Goal: Book appointment/travel/reservation

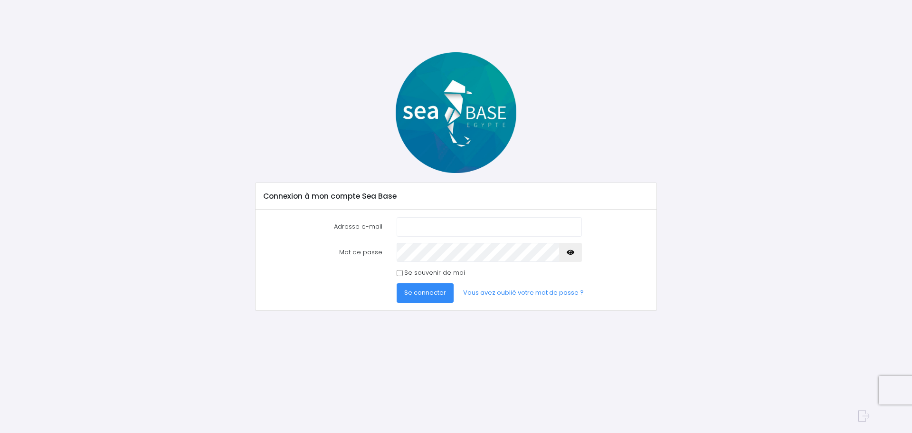
click at [448, 225] on input "Adresse e-mail" at bounding box center [489, 226] width 185 height 19
type input "ach.leslie@gmail.com"
click at [397, 283] on button "Se connecter" at bounding box center [425, 292] width 57 height 19
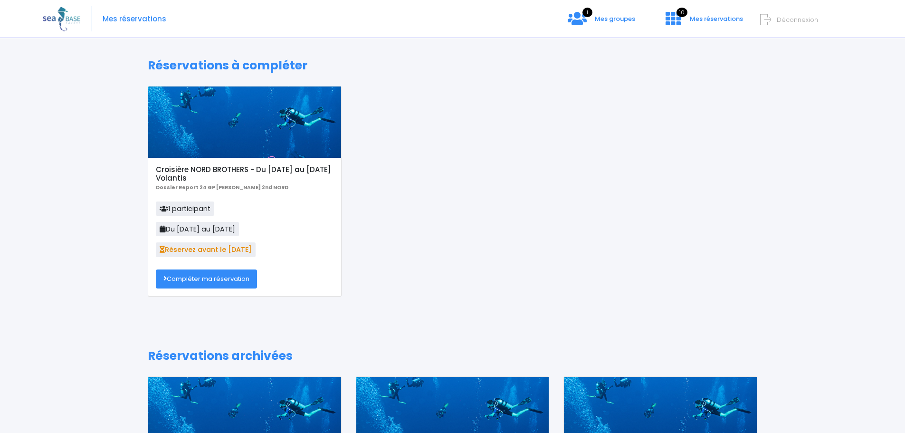
click at [242, 282] on link "Compléter ma réservation" at bounding box center [206, 278] width 101 height 19
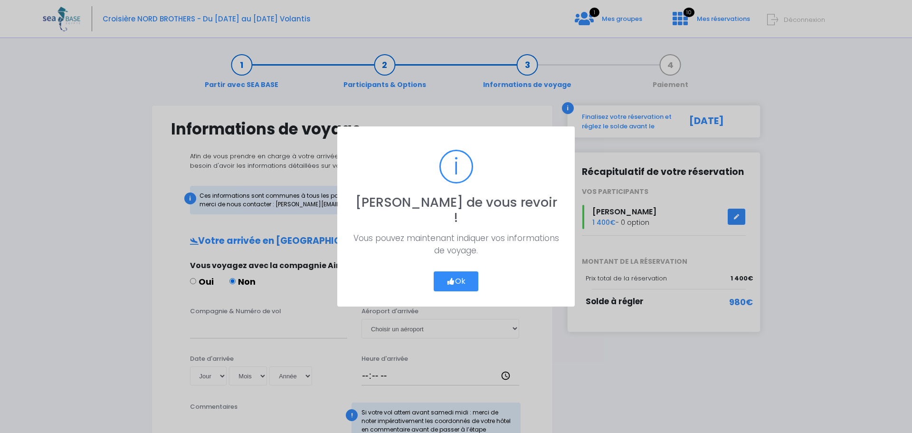
click at [471, 276] on button "Ok" at bounding box center [456, 281] width 45 height 20
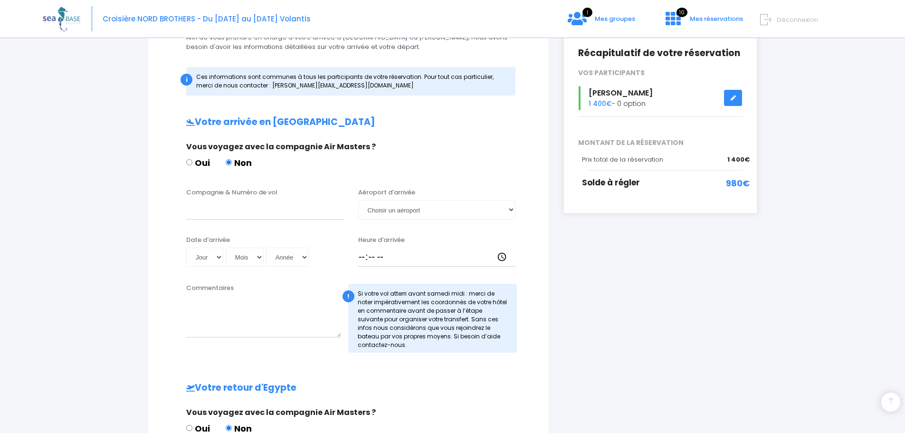
scroll to position [190, 0]
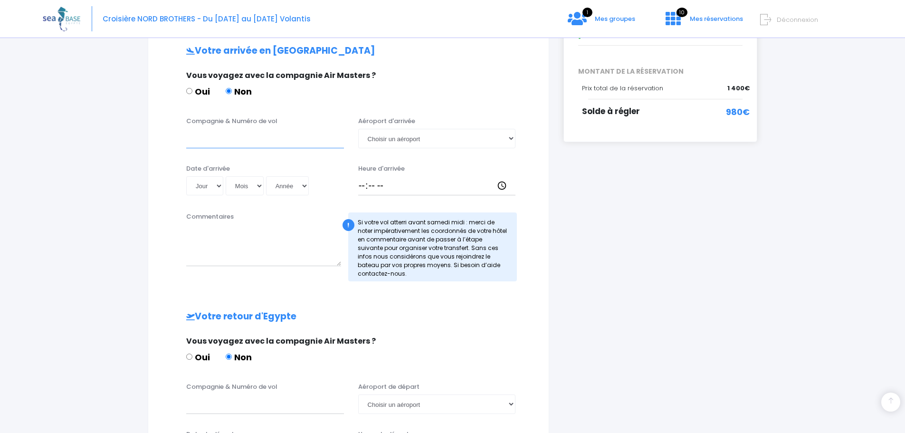
click at [236, 140] on input "Compagnie & Numéro de vol" at bounding box center [265, 138] width 158 height 19
type input "TRANSAVIA TO8066"
click at [417, 136] on select "Choisir un aéroport Hurghada Marsa Alam" at bounding box center [437, 138] width 158 height 19
select select "Hurghada"
click at [358, 129] on select "Choisir un aéroport Hurghada Marsa Alam" at bounding box center [437, 138] width 158 height 19
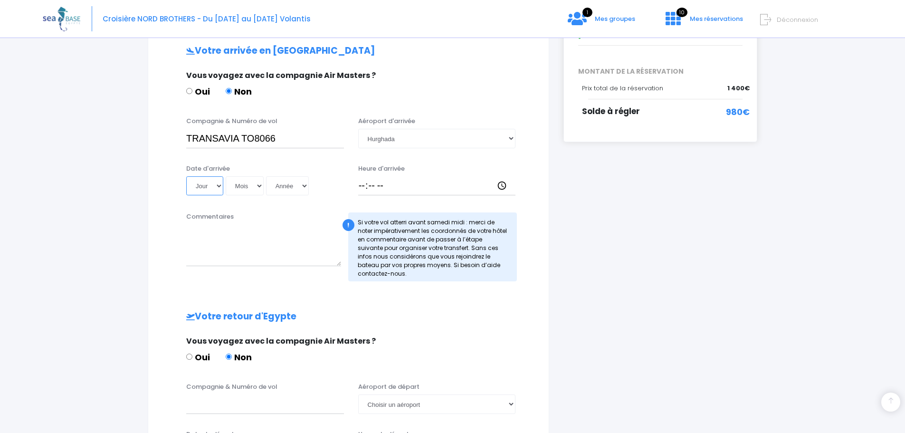
click at [218, 182] on select "Jour 01 02 03 04 05 06 07 08 09 10 11 12 13 14 15 16 17 18 19 20 21 22 23 24 25…" at bounding box center [204, 185] width 37 height 19
click at [186, 176] on select "Jour 01 02 03 04 05 06 07 08 09 10 11 12 13 14 15 16 17 18 19 20 21 22 23 24 25…" at bounding box center [204, 185] width 37 height 19
click at [216, 185] on select "Jour 01 02 03 04 05 06 07 08 09 10 11 12 13 14 15 16 17 18 19 20 21 22 23 24 25…" at bounding box center [204, 185] width 37 height 19
select select "08"
click at [186, 176] on select "Jour 01 02 03 04 05 06 07 08 09 10 11 12 13 14 15 16 17 18 19 20 21 22 23 24 25…" at bounding box center [204, 185] width 37 height 19
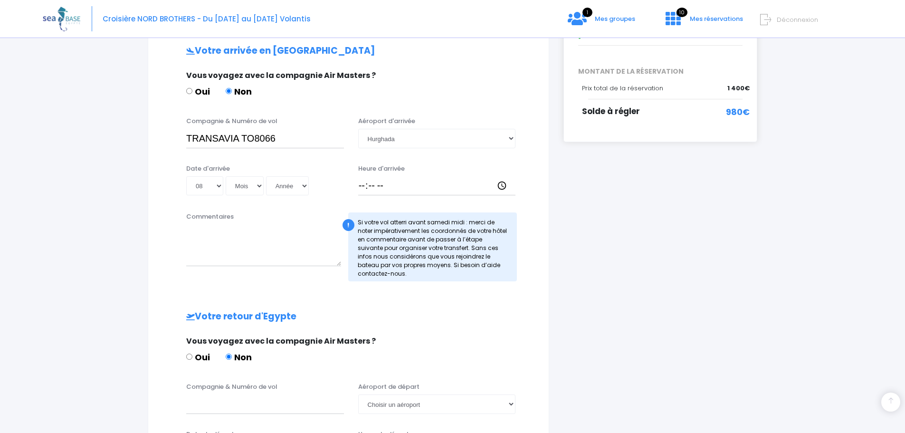
click at [256, 175] on div "Date d'arrivée Jour 01 02 03 04 05 06 07 08 09 10 11 12 13 14 15 16 17 18 19 20…" at bounding box center [265, 180] width 172 height 32
click at [256, 188] on select "Mois 01 02 03 04 05 06 07 08 09 10 11 12" at bounding box center [245, 185] width 38 height 19
select select "11"
click at [226, 176] on select "Mois 01 02 03 04 05 06 07 08 09 10 11 12" at bounding box center [245, 185] width 38 height 19
click at [295, 186] on select "Année 2045 2044 2043 2042 2041 2040 2039 2038 2037 2036 2035 2034 2033 2032 203…" at bounding box center [287, 185] width 43 height 19
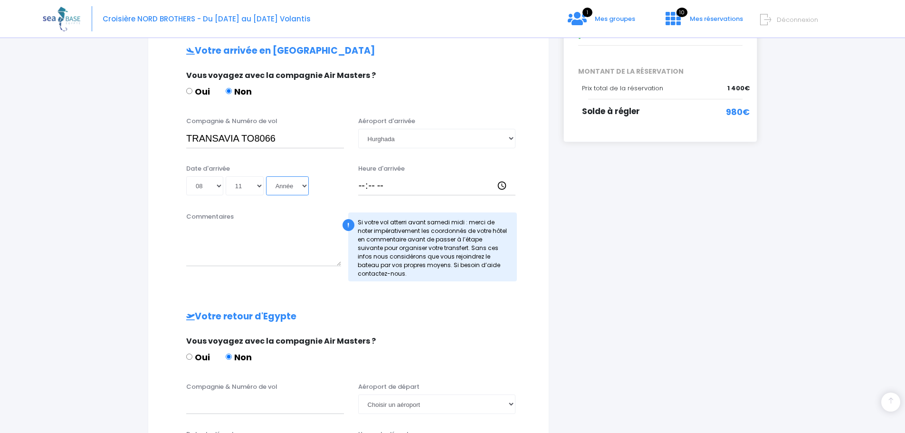
select select "2025"
click at [266, 176] on select "Année 2045 2044 2043 2042 2041 2040 2039 2038 2037 2036 2035 2034 2033 2032 203…" at bounding box center [287, 185] width 43 height 19
type input "2025-11-08"
click at [366, 184] on input "Heure d'arrivée" at bounding box center [437, 185] width 158 height 19
type input "18:30"
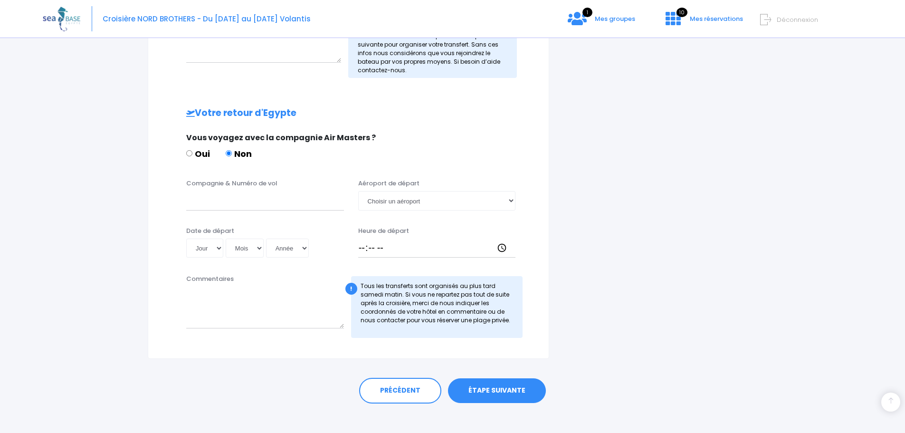
scroll to position [402, 0]
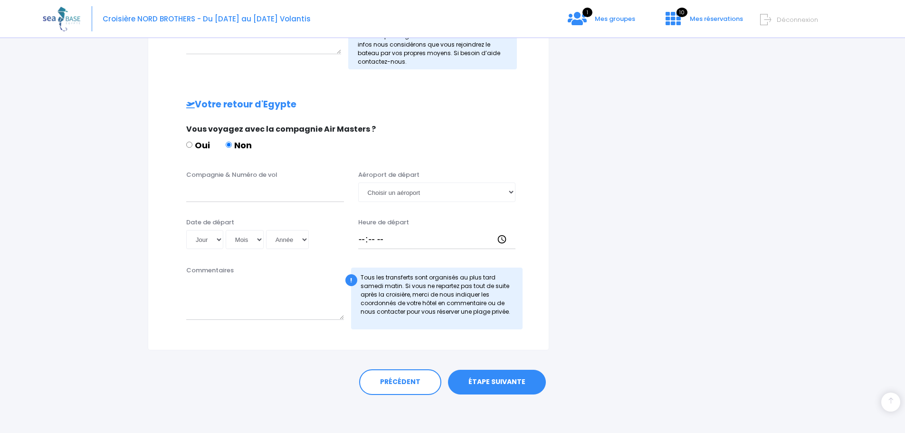
click at [521, 385] on link "ÉTAPE SUIVANTE" at bounding box center [497, 381] width 98 height 25
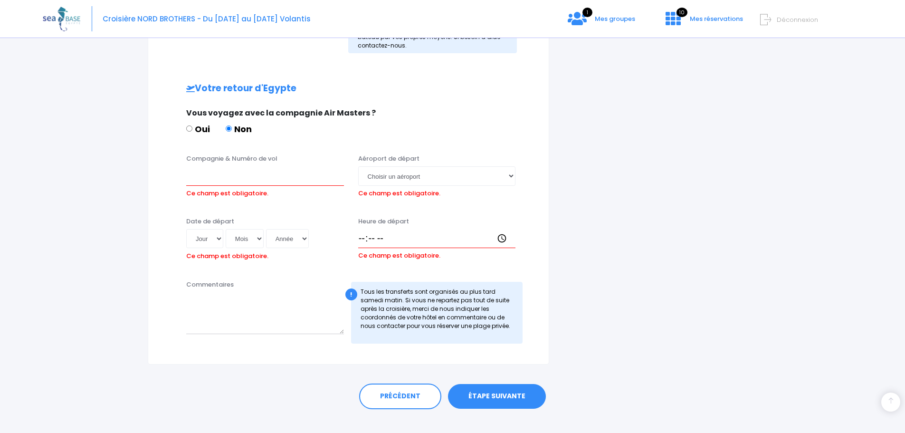
scroll to position [432, 0]
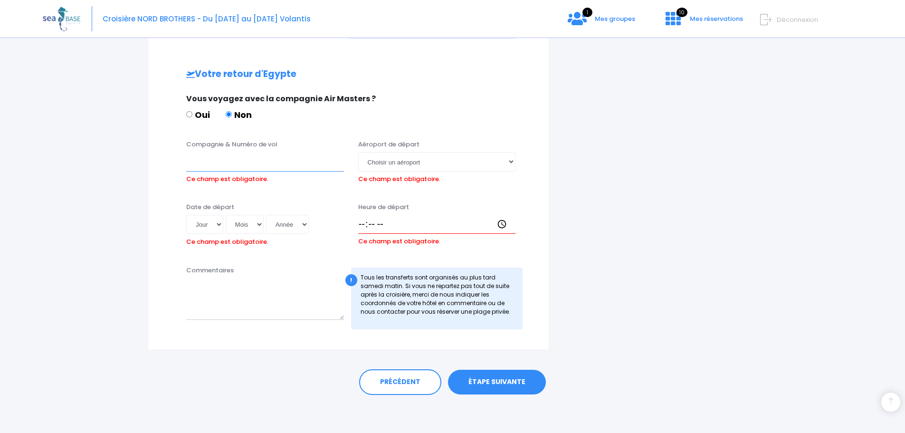
click at [232, 170] on input "Compagnie & Numéro de vol" at bounding box center [265, 161] width 158 height 19
click at [240, 161] on input "TRANSAVIATO" at bounding box center [265, 161] width 158 height 19
type input "TRANSAVIA TO8067"
click at [219, 224] on select "Jour 01 02 03 04 05 06 07 08 09 10 11 12 13 14 15 16 17 18 19 20 21 22 23 24 25…" at bounding box center [204, 224] width 37 height 19
select select "15"
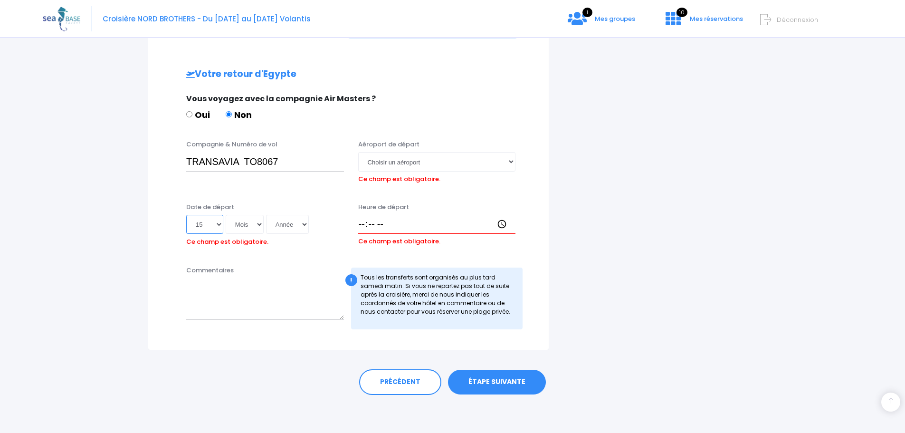
click at [186, 215] on select "Jour 01 02 03 04 05 06 07 08 09 10 11 12 13 14 15 16 17 18 19 20 21 22 23 24 25…" at bounding box center [204, 224] width 37 height 19
click at [260, 228] on select "Mois 01 02 03 04 05 06 07 08 09 10 11 12" at bounding box center [245, 224] width 38 height 19
select select "11"
click at [226, 215] on select "Mois 01 02 03 04 05 06 07 08 09 10 11 12" at bounding box center [245, 224] width 38 height 19
click at [292, 220] on select "Année 2045 2044 2043 2042 2041 2040 2039 2038 2037 2036 2035 2034 2033 2032 203…" at bounding box center [287, 224] width 43 height 19
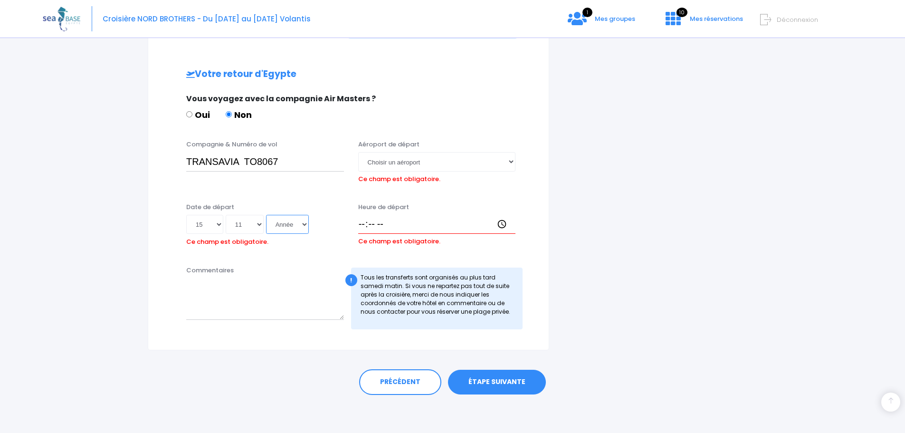
select select "2025"
click at [266, 215] on select "Année 2045 2044 2043 2042 2041 2040 2039 2038 2037 2036 2035 2034 2033 2032 203…" at bounding box center [287, 224] width 43 height 19
type input "2025-11-15"
click at [362, 221] on input "Heure de départ" at bounding box center [437, 224] width 158 height 19
type input "19:25"
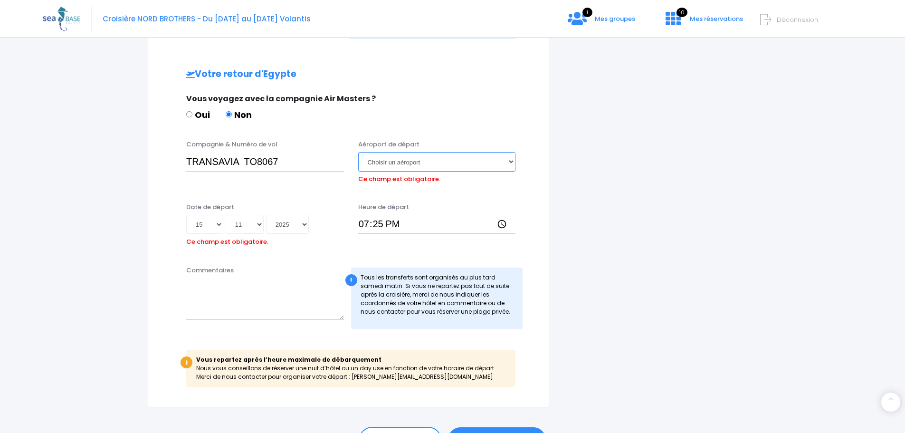
click at [408, 157] on select "Choisir un aéroport Hurghada Marsa Alam" at bounding box center [437, 161] width 158 height 19
select select "Hurghada"
click at [358, 152] on select "Choisir un aéroport Hurghada Marsa Alam" at bounding box center [437, 161] width 158 height 19
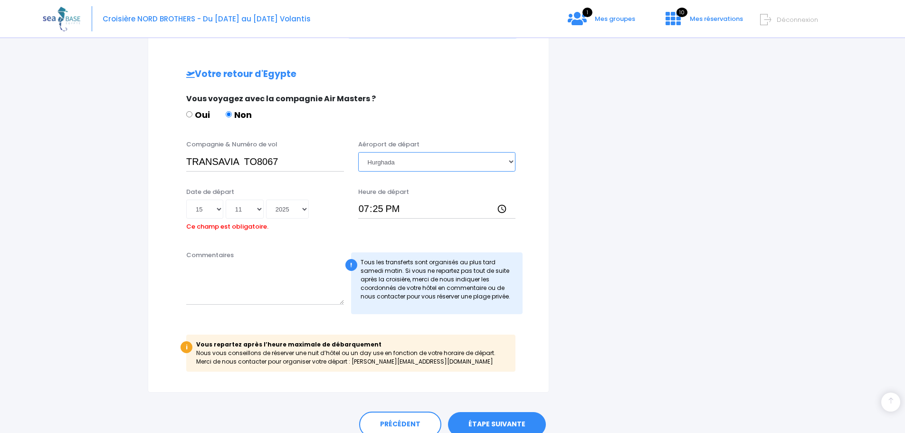
scroll to position [474, 0]
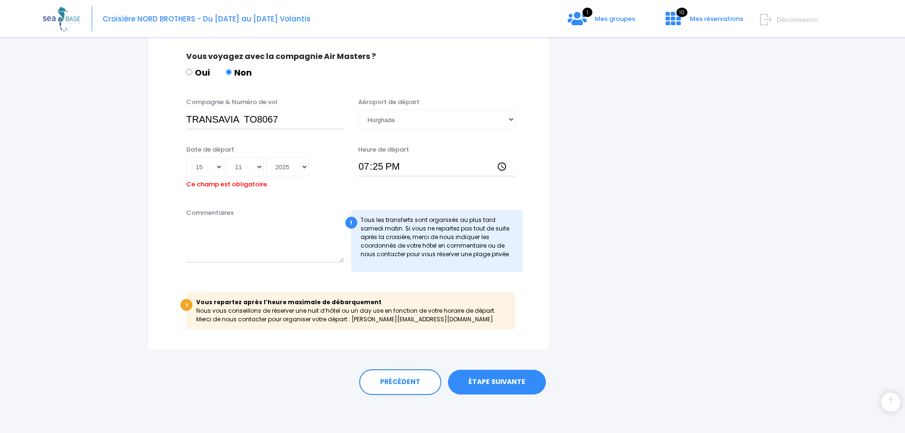
click at [490, 379] on link "ÉTAPE SUIVANTE" at bounding box center [497, 381] width 98 height 25
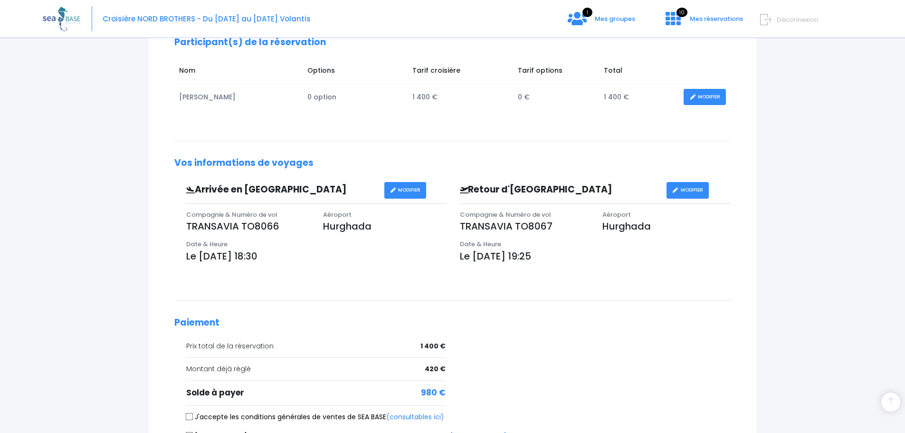
scroll to position [142, 0]
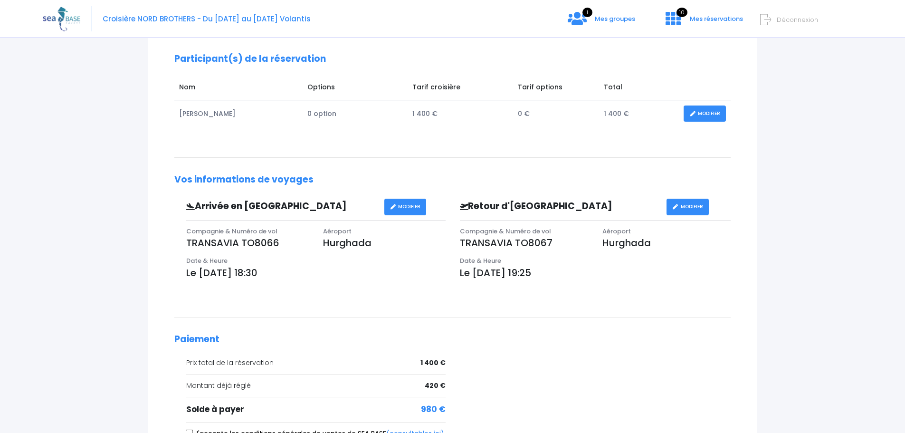
click at [717, 112] on link "MODIFIER" at bounding box center [704, 113] width 42 height 17
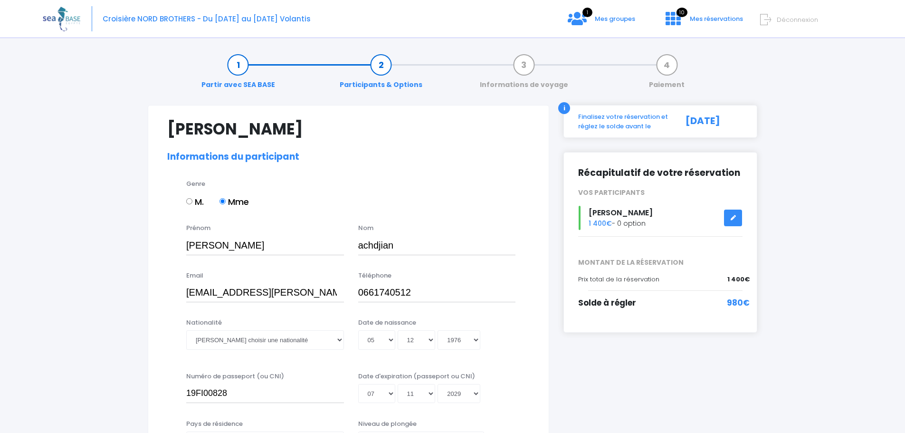
select select "N4"
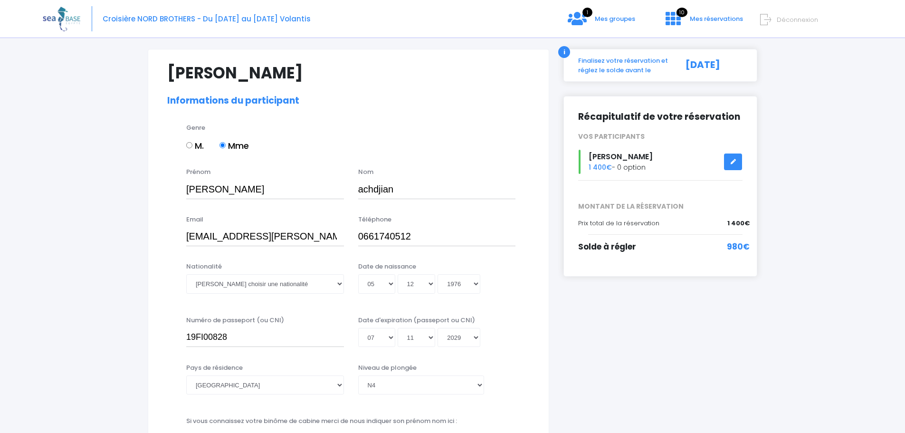
scroll to position [142, 0]
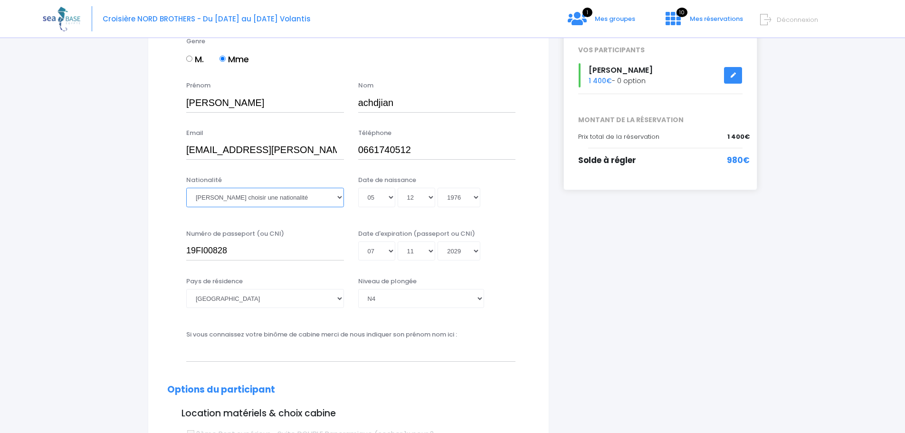
click at [278, 198] on select "Veuillez choisir une nationalité Afghane Albanaise Algerienne Allemande America…" at bounding box center [265, 197] width 158 height 19
select select "Française"
click at [186, 188] on select "Veuillez choisir une nationalité Afghane Albanaise Algerienne Allemande America…" at bounding box center [265, 197] width 158 height 19
click at [227, 354] on input "text" at bounding box center [350, 351] width 329 height 19
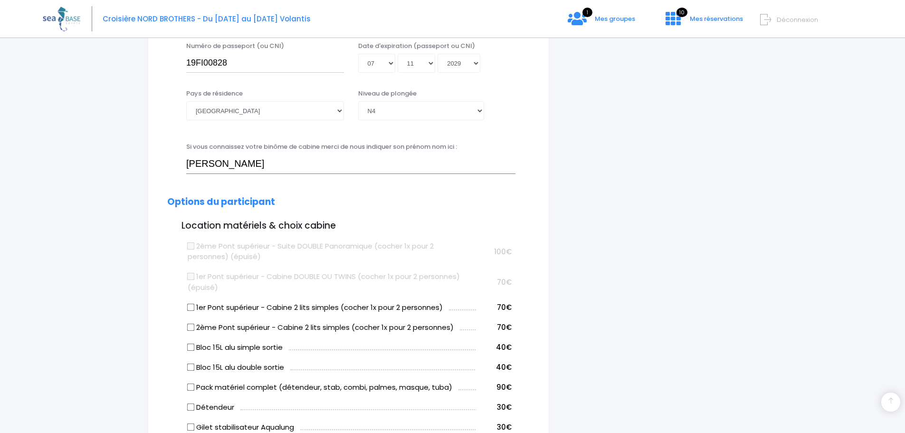
scroll to position [332, 0]
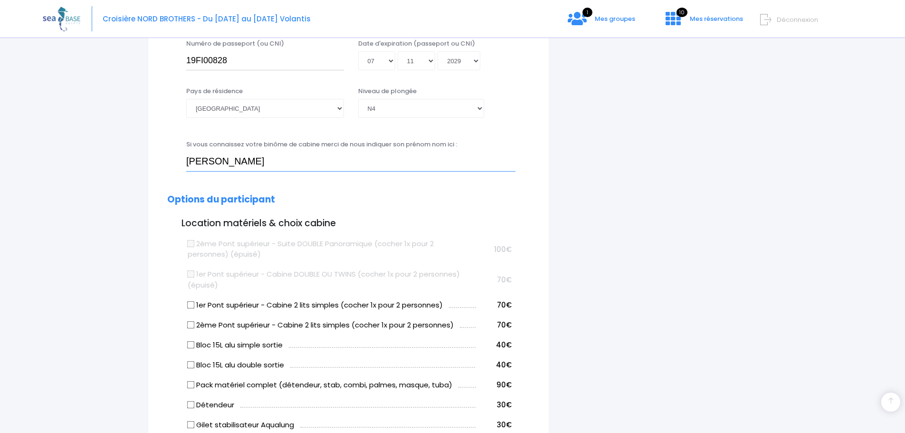
type input "MYRIAM OLIVA"
click at [189, 307] on input "1er Pont supérieur - Cabine 2 lits simples (cocher 1x pour 2 personnes)" at bounding box center [191, 305] width 8 height 8
checkbox input "true"
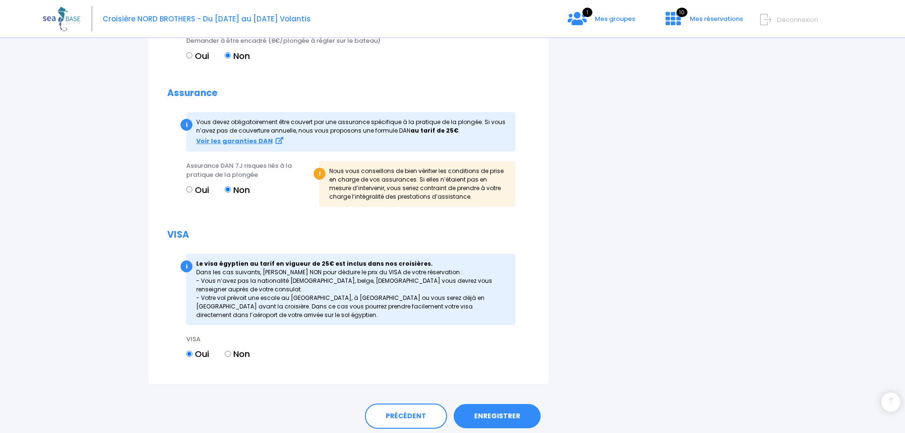
scroll to position [1045, 0]
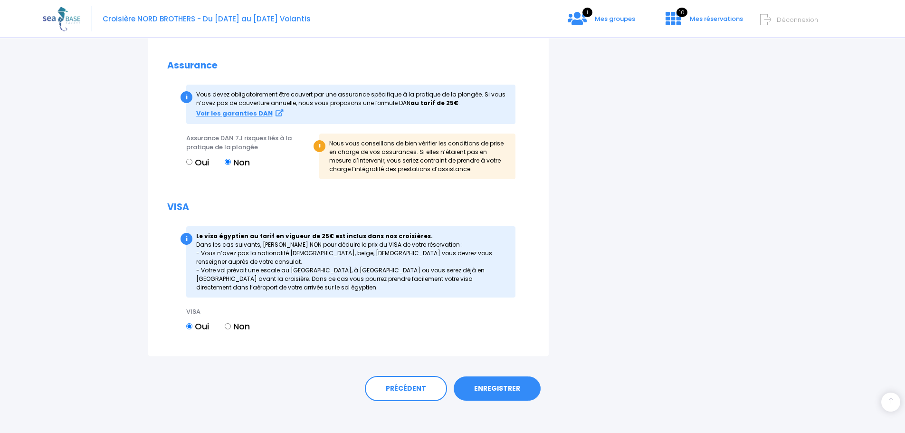
click at [497, 388] on link "ENREGISTRER" at bounding box center [497, 388] width 87 height 25
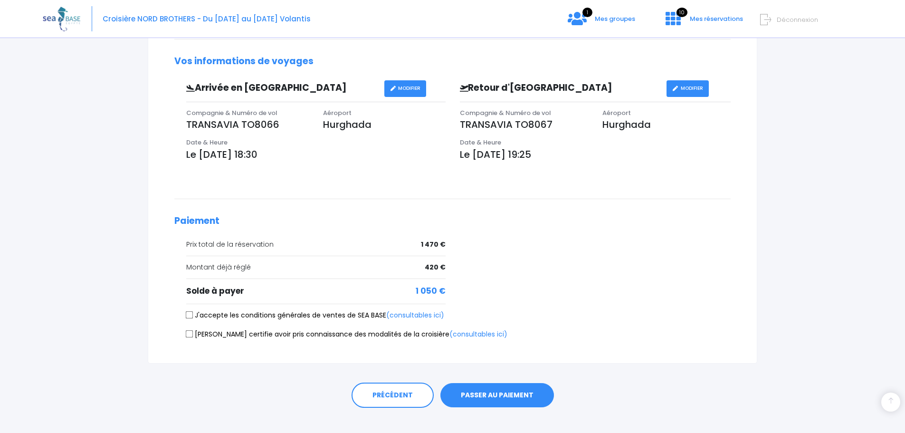
scroll to position [274, 0]
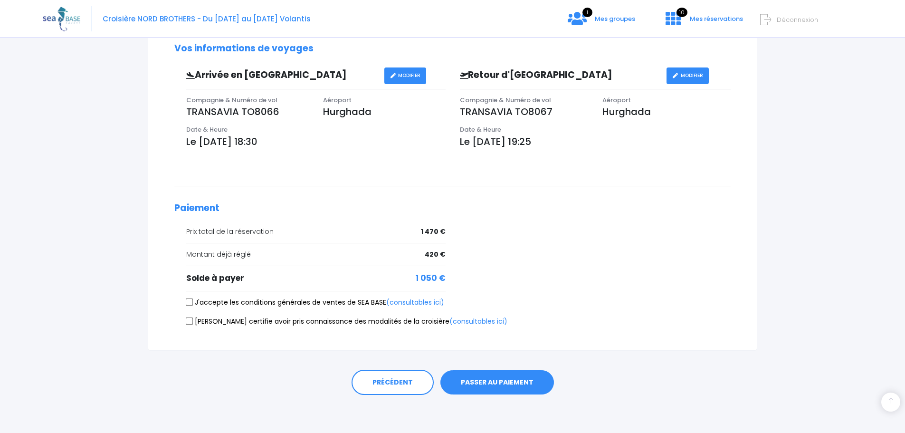
click at [190, 302] on input "J'accepte les conditions générales de ventes de SEA BASE (consultables ici)" at bounding box center [190, 302] width 8 height 8
checkbox input "true"
click at [188, 320] on input "[PERSON_NAME] certifie avoir pris connaissance des modalités de la croisière (c…" at bounding box center [190, 321] width 8 height 8
checkbox input "true"
click at [510, 380] on button "PASSER AU PAIEMENT" at bounding box center [497, 382] width 114 height 25
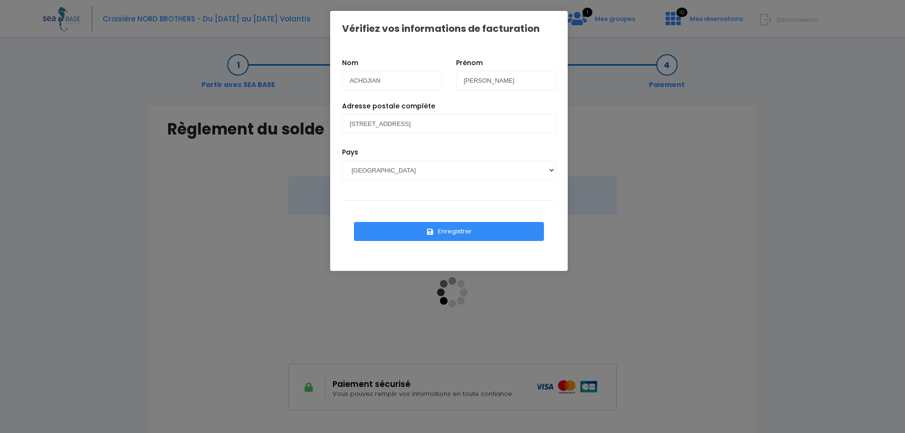
click at [460, 236] on button "Enregistrer" at bounding box center [449, 231] width 190 height 19
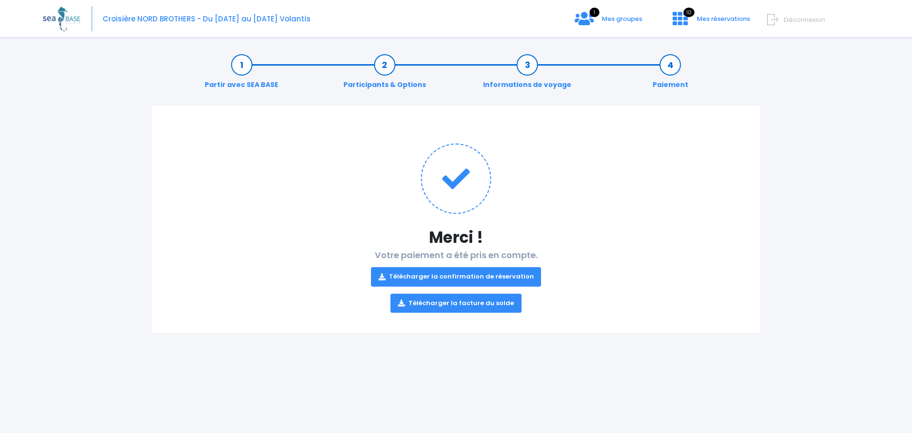
click at [435, 278] on link "Télécharger la confirmation de réservation" at bounding box center [456, 276] width 170 height 19
